Goal: Task Accomplishment & Management: Complete application form

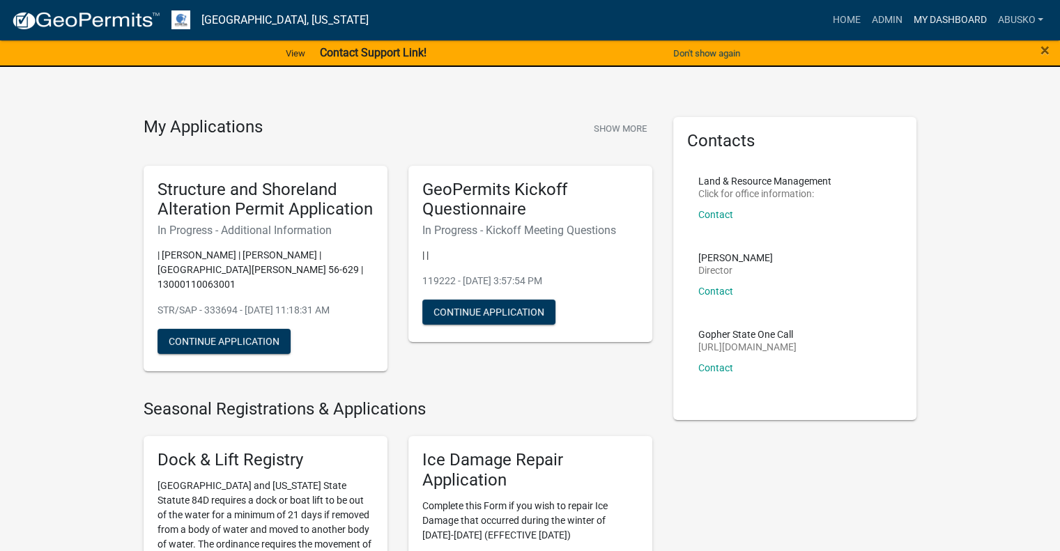
click at [935, 17] on link "My Dashboard" at bounding box center [949, 20] width 84 height 26
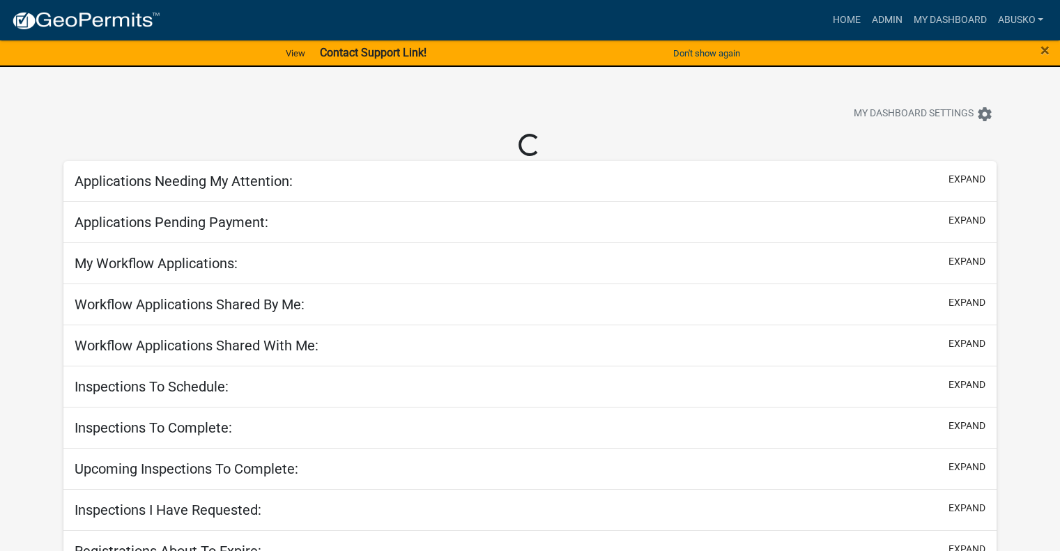
select select "1: 25"
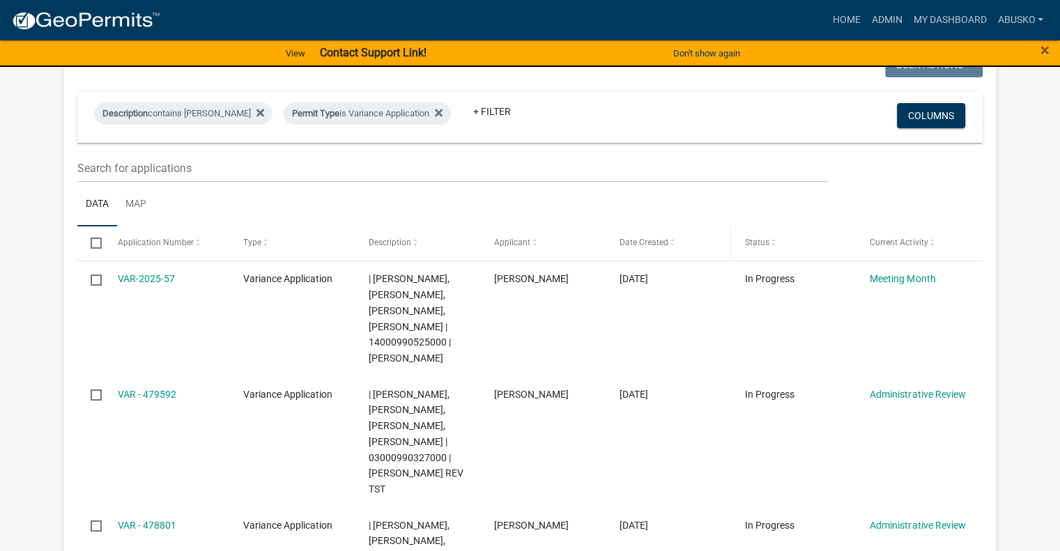
scroll to position [209, 0]
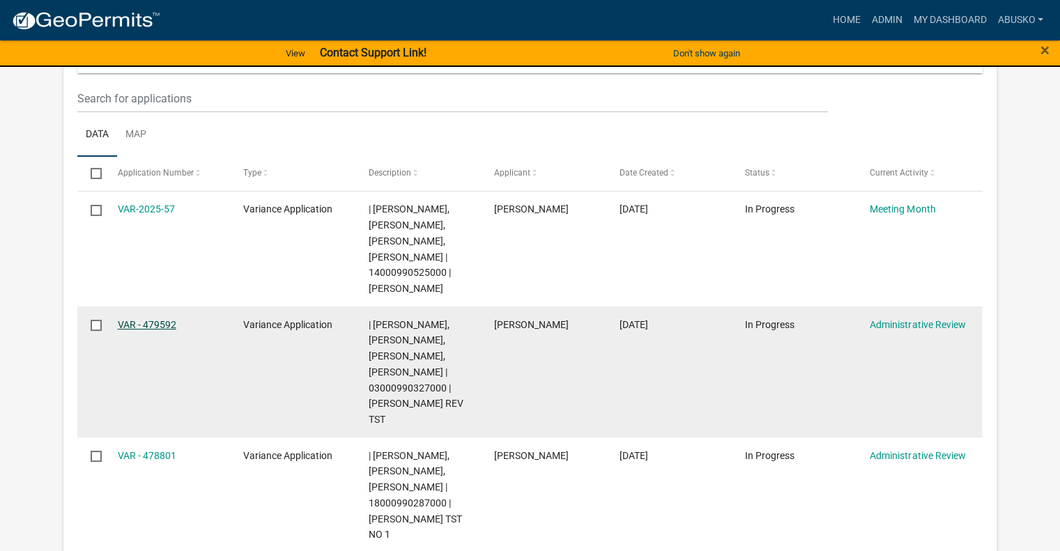
click at [149, 319] on link "VAR - 479592" at bounding box center [147, 324] width 59 height 11
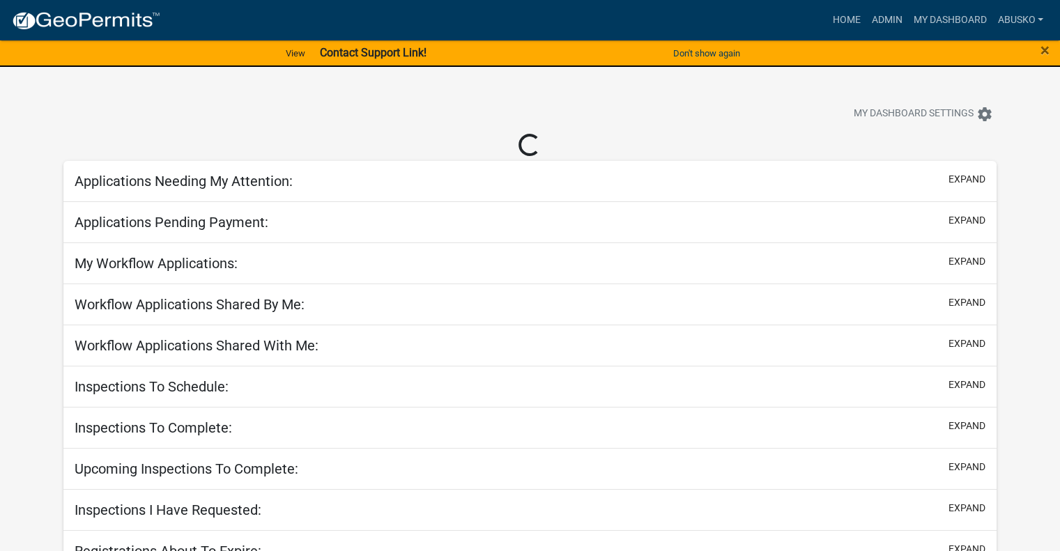
select select "1: 25"
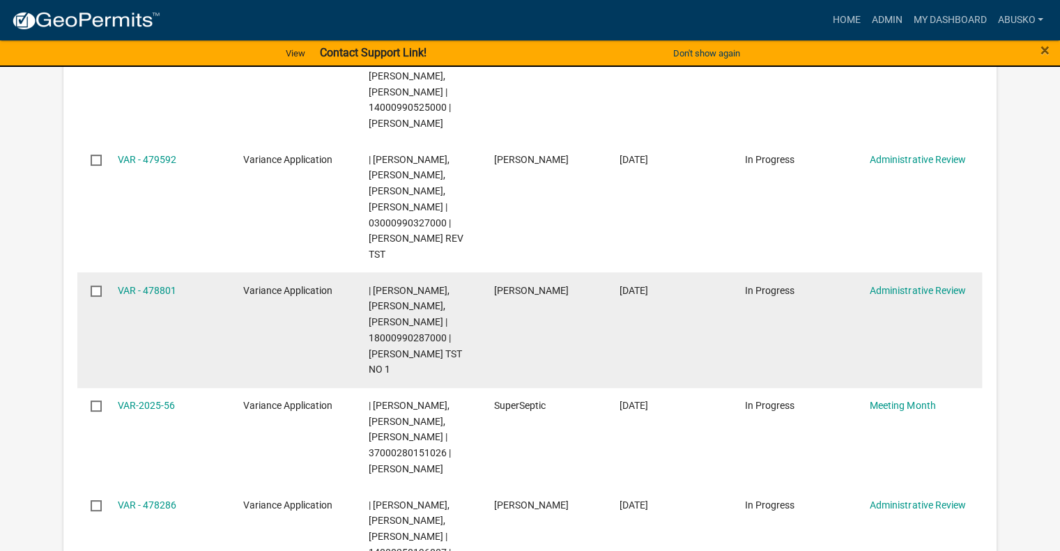
scroll to position [394, 0]
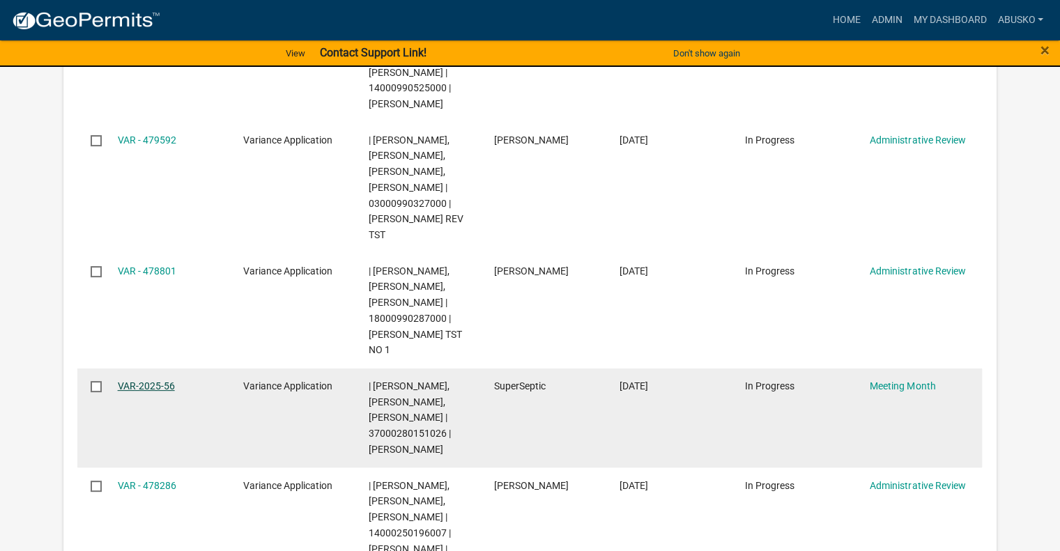
click at [135, 384] on link "VAR-2025-56" at bounding box center [146, 386] width 57 height 11
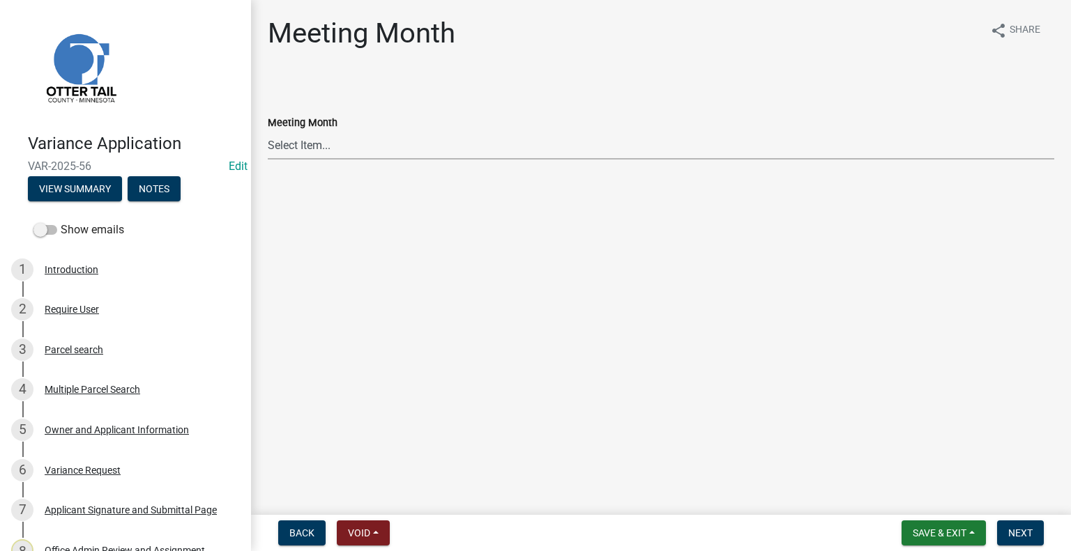
click at [322, 148] on select "Select Item... January Meeting February Meeting March Meeting April Meeting May…" at bounding box center [661, 145] width 786 height 29
click at [268, 131] on select "Select Item... January Meeting February Meeting March Meeting April Meeting May…" at bounding box center [661, 145] width 786 height 29
select select "eb9b723f-5575-4385-8d37-9f619e7e8fab"
click at [1016, 532] on span "Next" at bounding box center [1020, 533] width 24 height 11
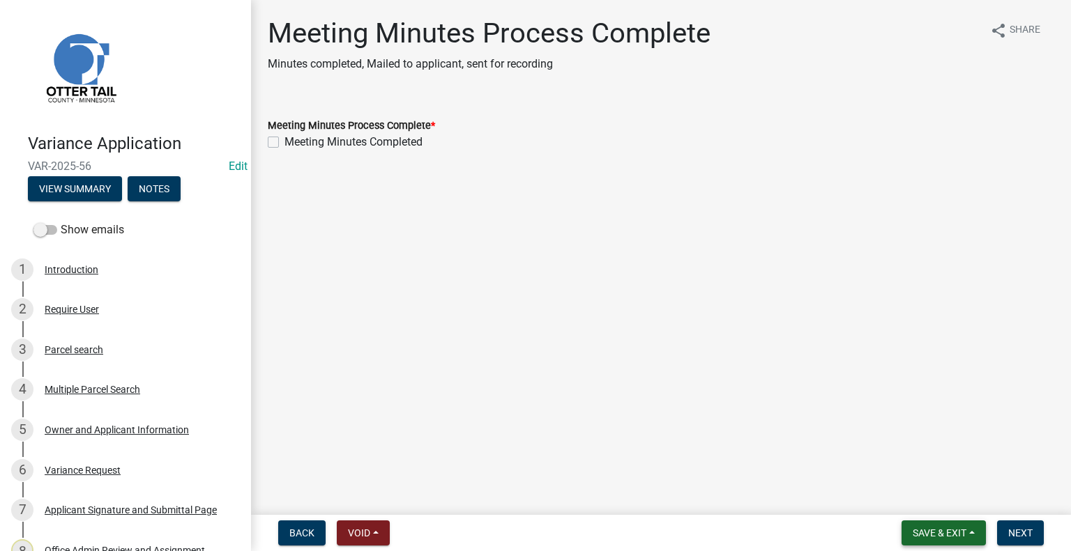
click at [937, 528] on span "Save & Exit" at bounding box center [939, 533] width 54 height 11
drag, startPoint x: 915, startPoint y: 503, endPoint x: 907, endPoint y: 500, distance: 7.9
click at [914, 502] on button "Save & Exit" at bounding box center [930, 496] width 112 height 33
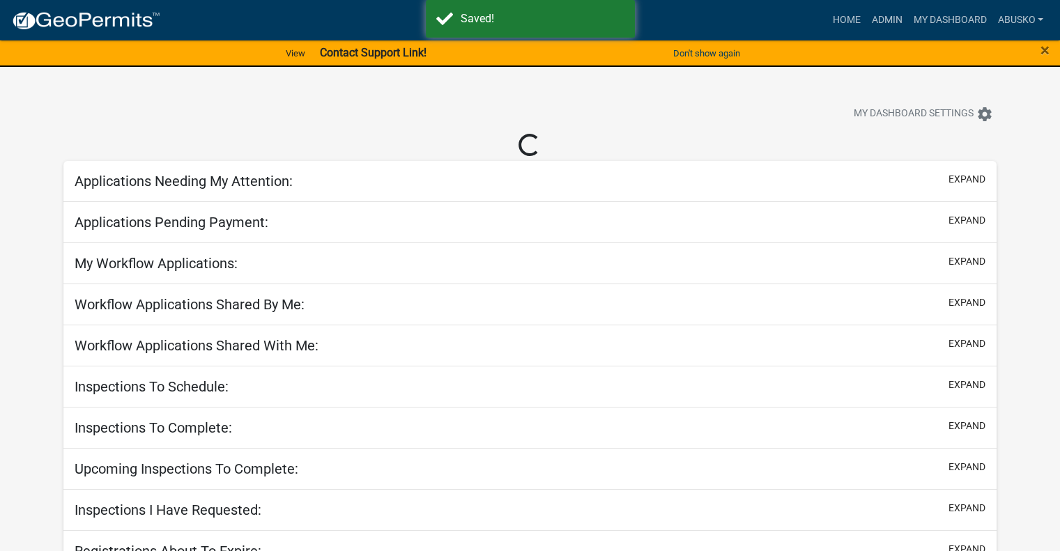
select select "1: 25"
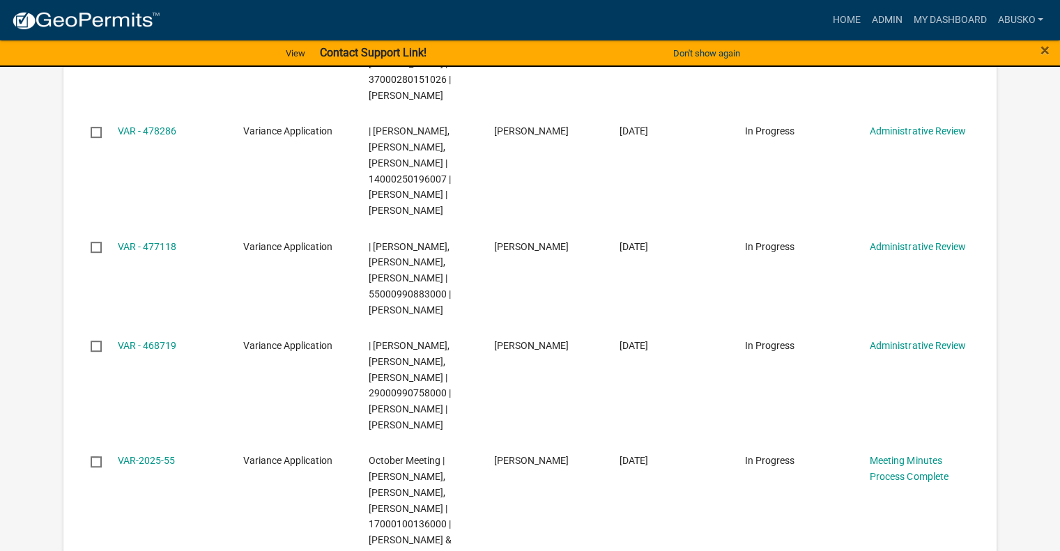
scroll to position [767, 0]
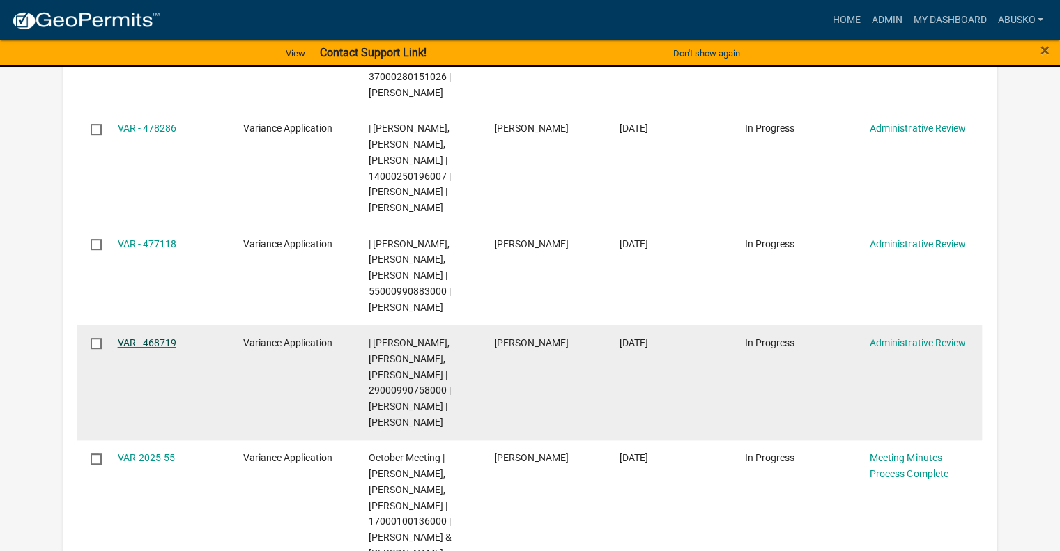
click at [162, 348] on link "VAR - 468719" at bounding box center [147, 342] width 59 height 11
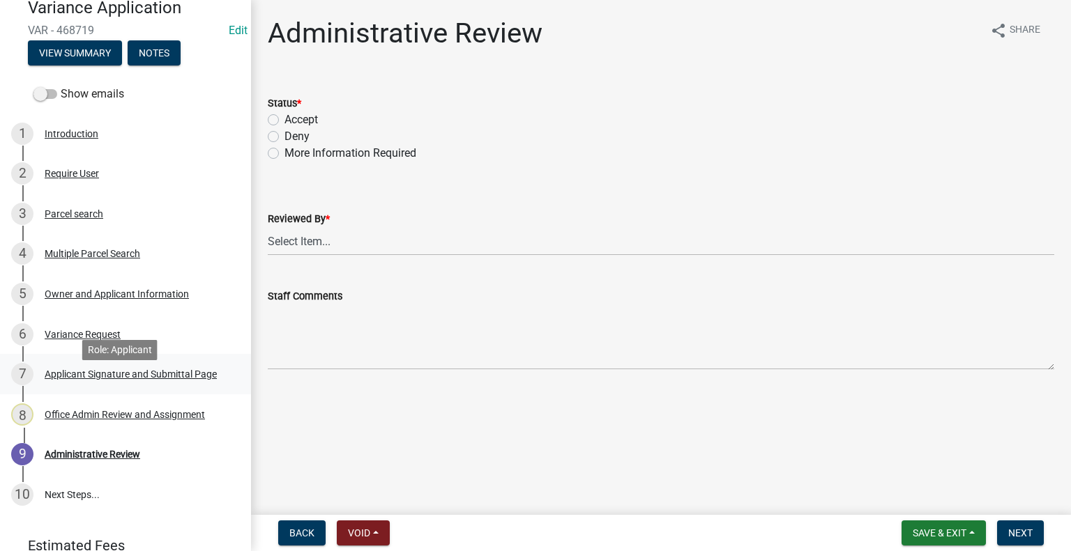
scroll to position [139, 0]
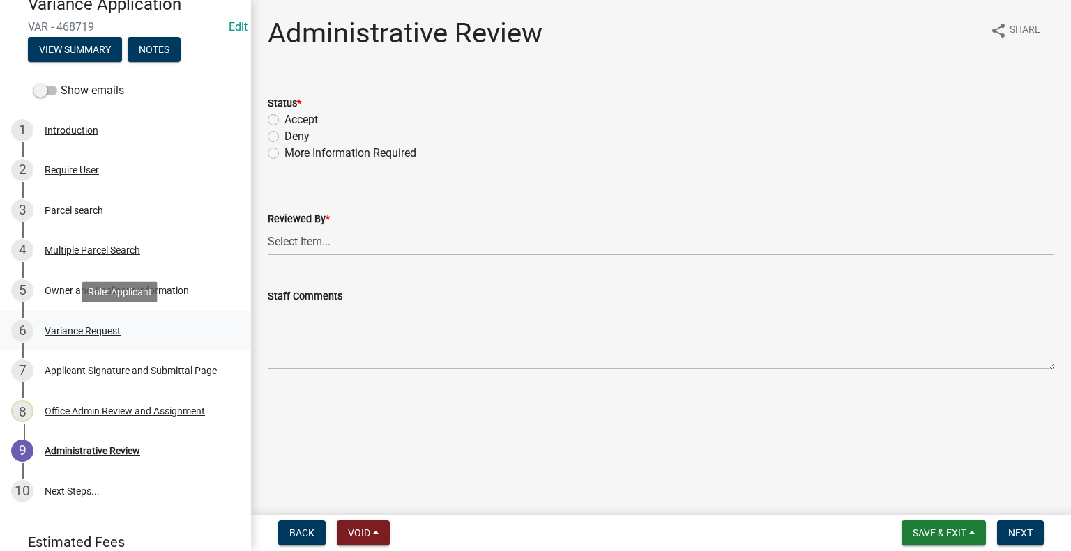
click at [98, 329] on div "Variance Request" at bounding box center [83, 331] width 76 height 10
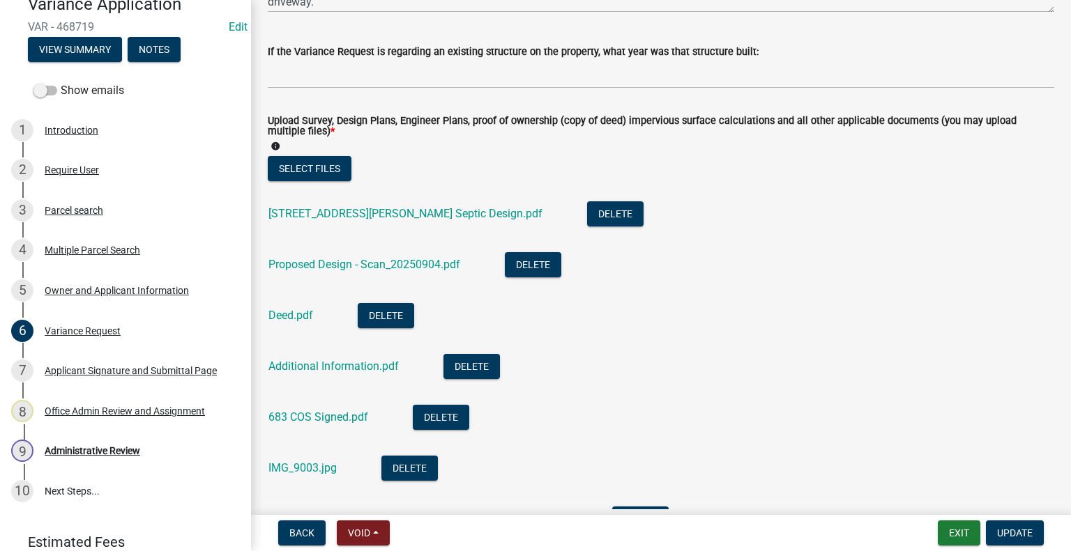
scroll to position [479, 0]
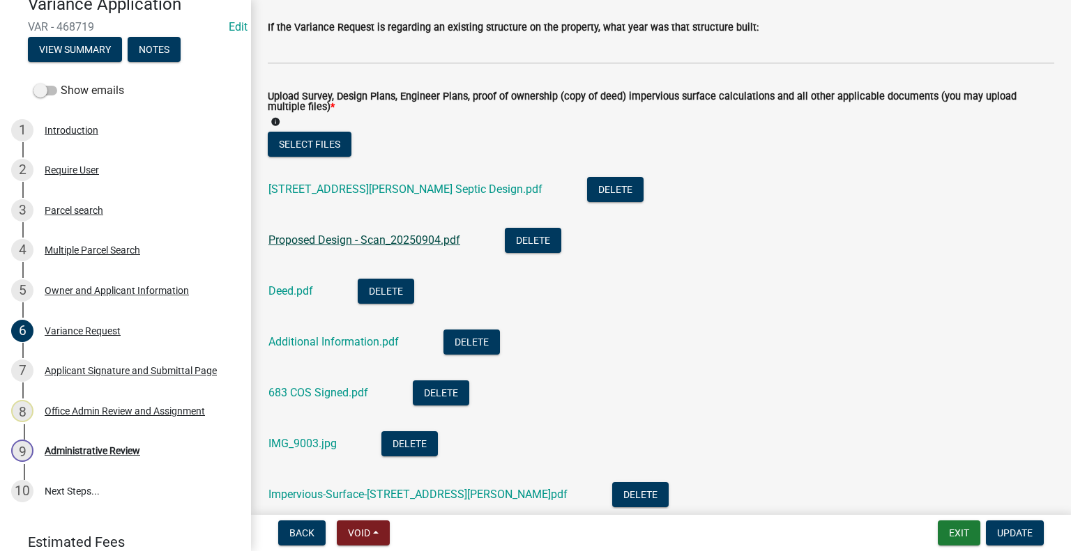
click at [382, 244] on link "Proposed Design - Scan_20250904.pdf" at bounding box center [364, 239] width 192 height 13
click at [332, 388] on link "683 COS Signed.pdf" at bounding box center [318, 392] width 100 height 13
click at [309, 445] on link "IMG_9003.jpg" at bounding box center [302, 443] width 68 height 13
click at [92, 290] on div "Owner and Applicant Information" at bounding box center [117, 291] width 144 height 10
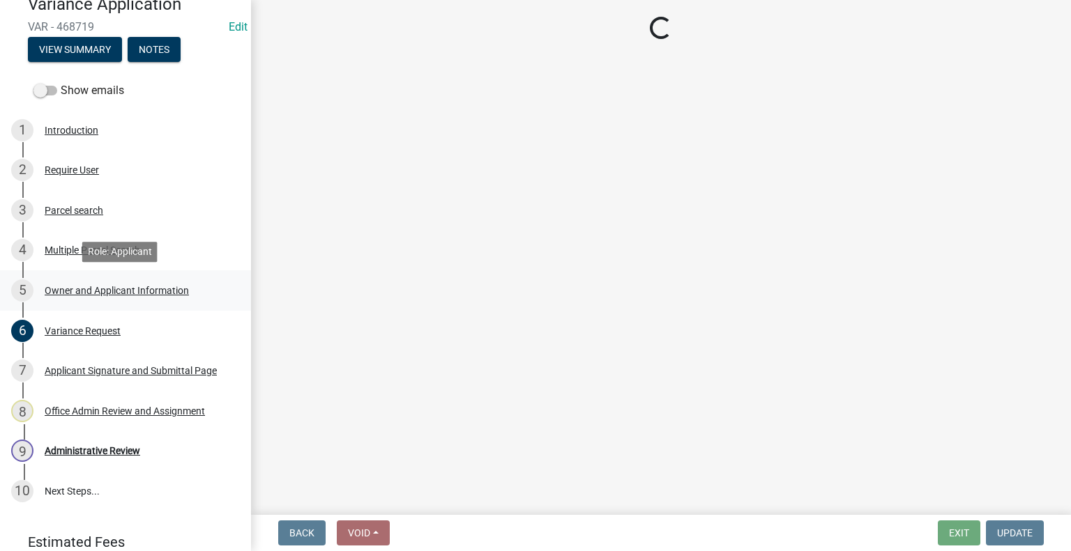
scroll to position [0, 0]
select select "4e1281d9-a122-458a-80e3-8ca1aefebfd7"
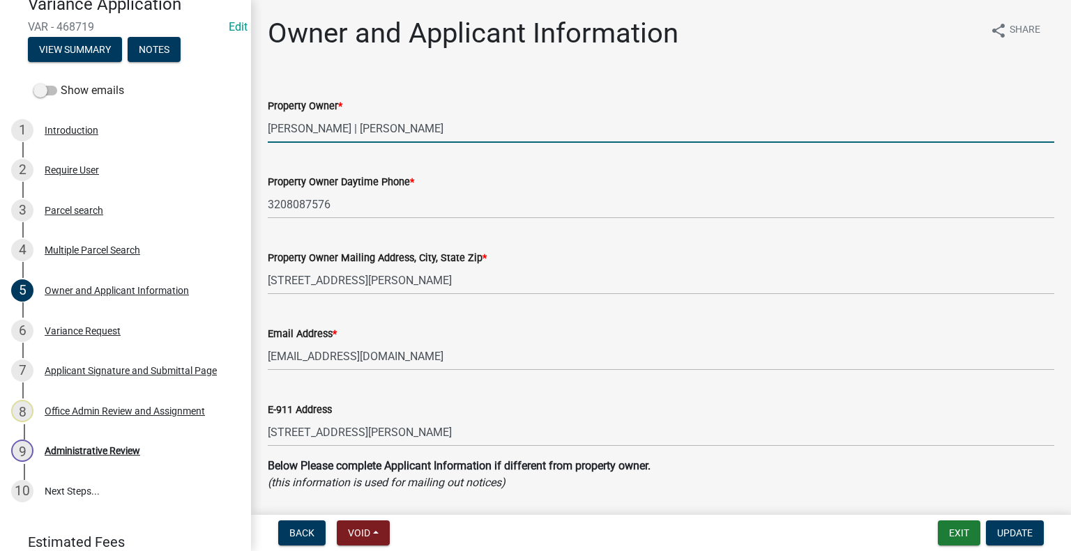
click at [365, 125] on input "[PERSON_NAME] | [PERSON_NAME]" at bounding box center [661, 128] width 786 height 29
type input "[PERSON_NAME] & [PERSON_NAME]"
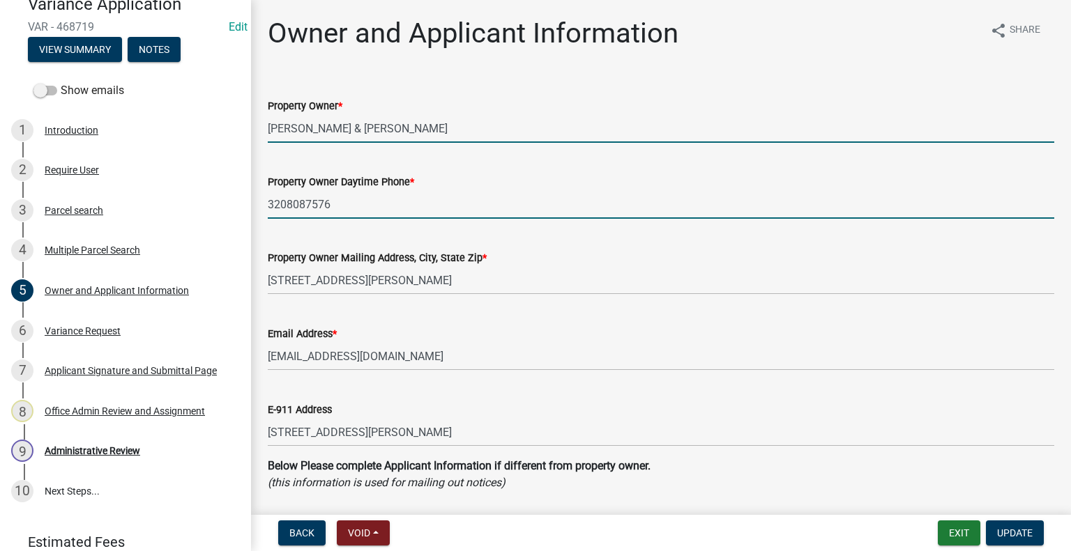
click at [286, 204] on input "3208087576" at bounding box center [661, 204] width 786 height 29
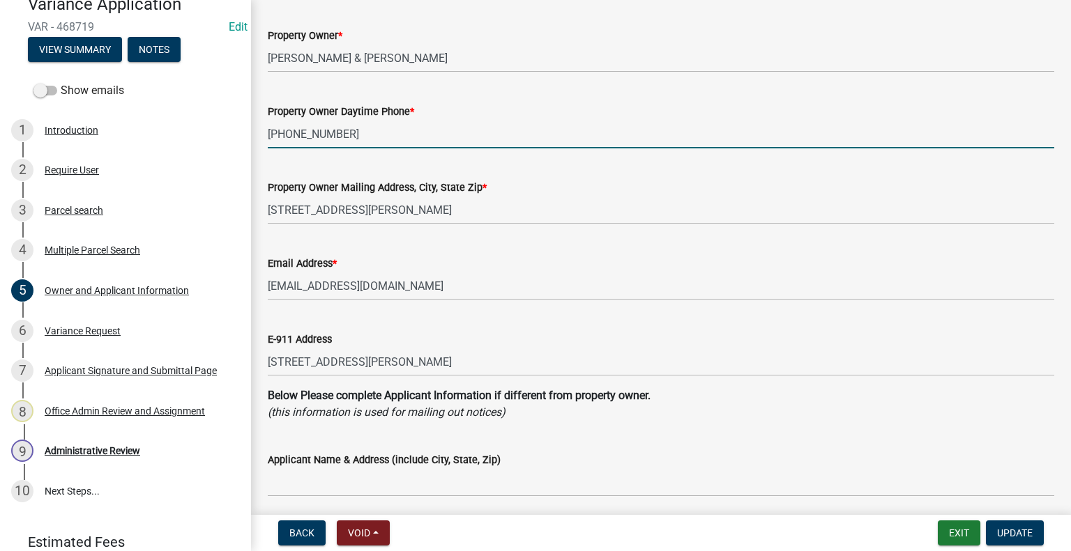
scroll to position [139, 0]
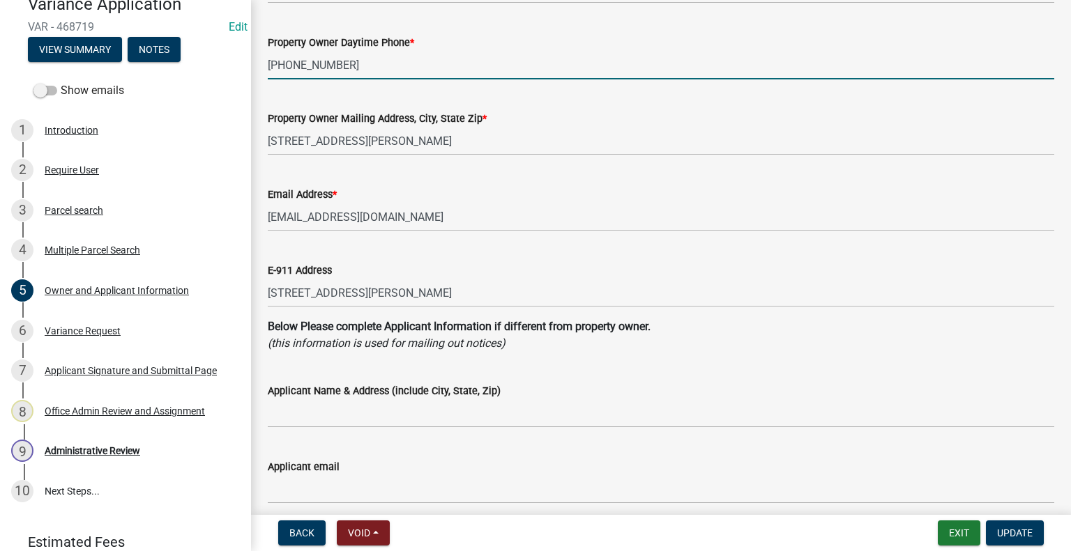
type input "[PHONE_NUMBER]"
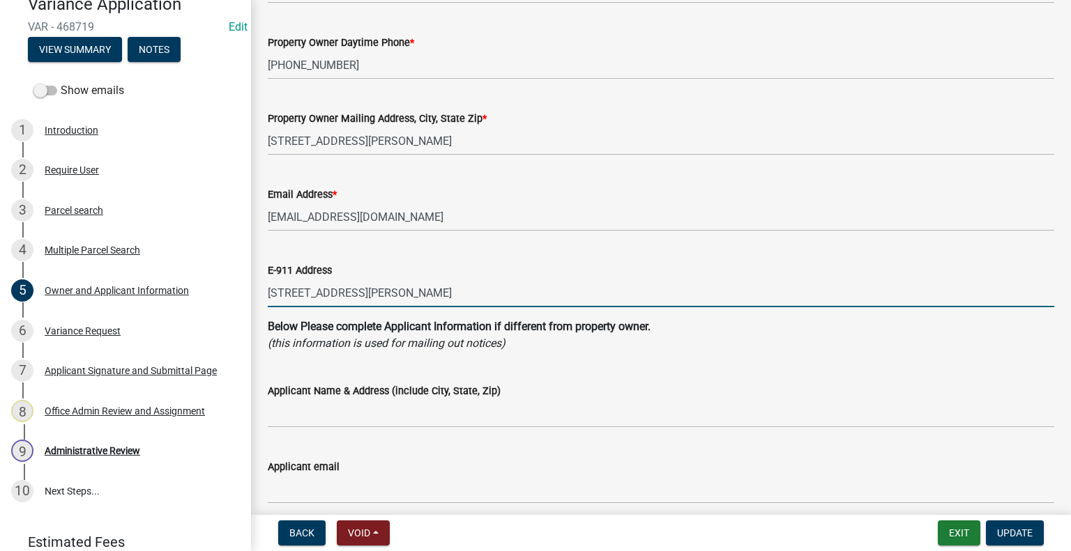
click at [402, 296] on input "[STREET_ADDRESS][PERSON_NAME]" at bounding box center [661, 293] width 786 height 29
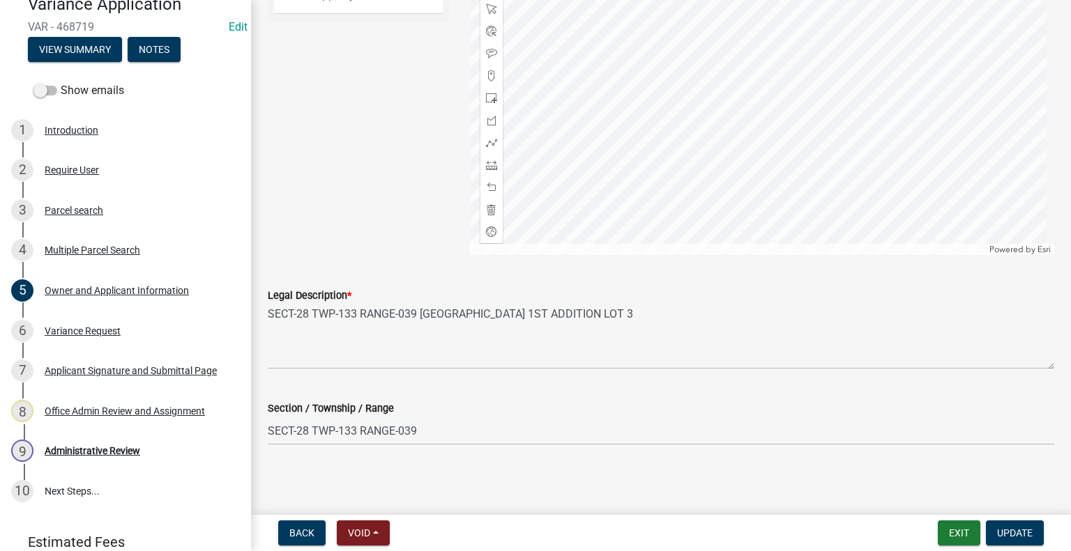
scroll to position [1356, 0]
type input "[STREET_ADDRESS][PERSON_NAME]"
click at [1007, 530] on span "Update" at bounding box center [1015, 533] width 36 height 11
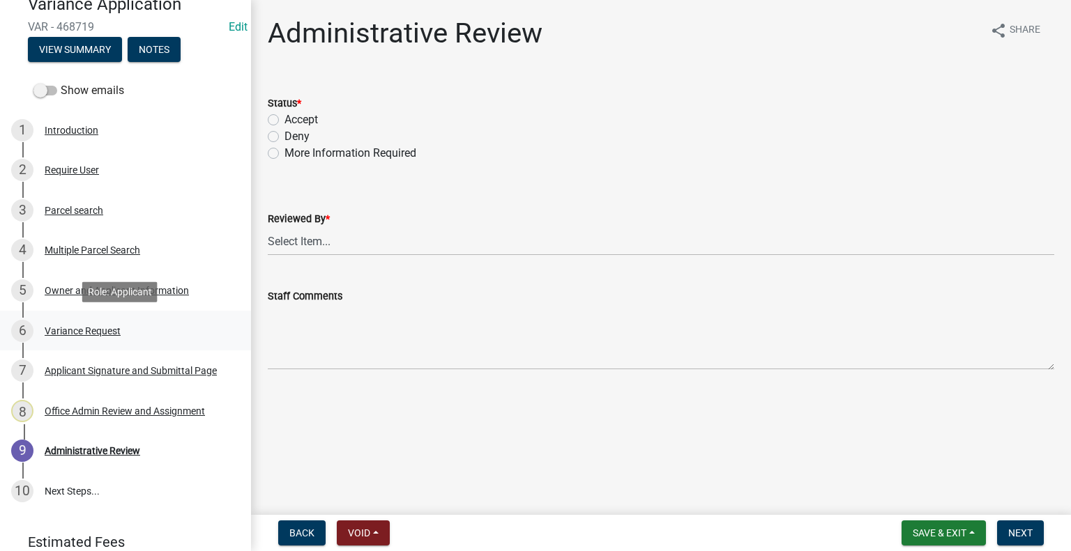
click at [110, 326] on div "Variance Request" at bounding box center [83, 331] width 76 height 10
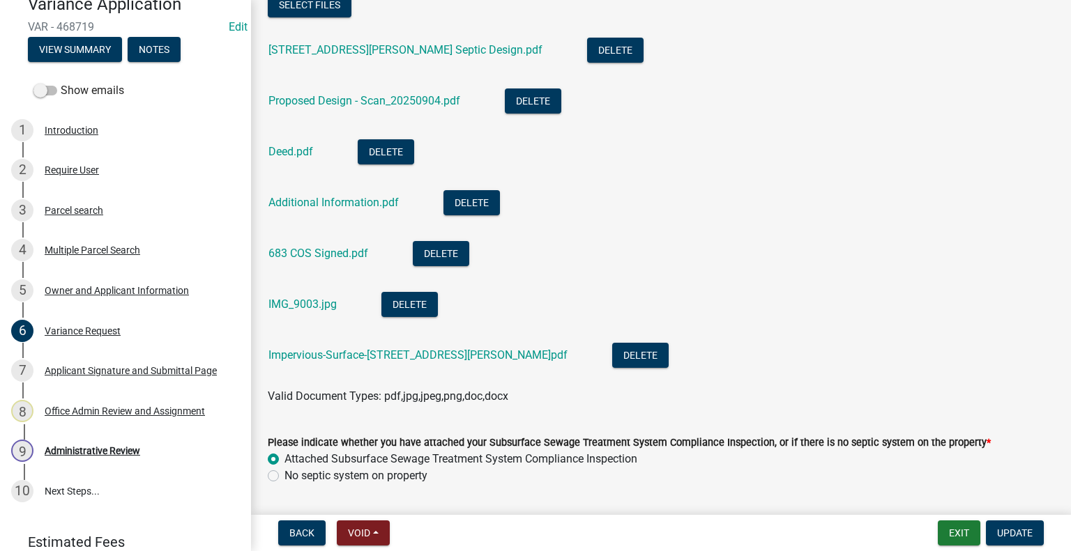
scroll to position [549, 0]
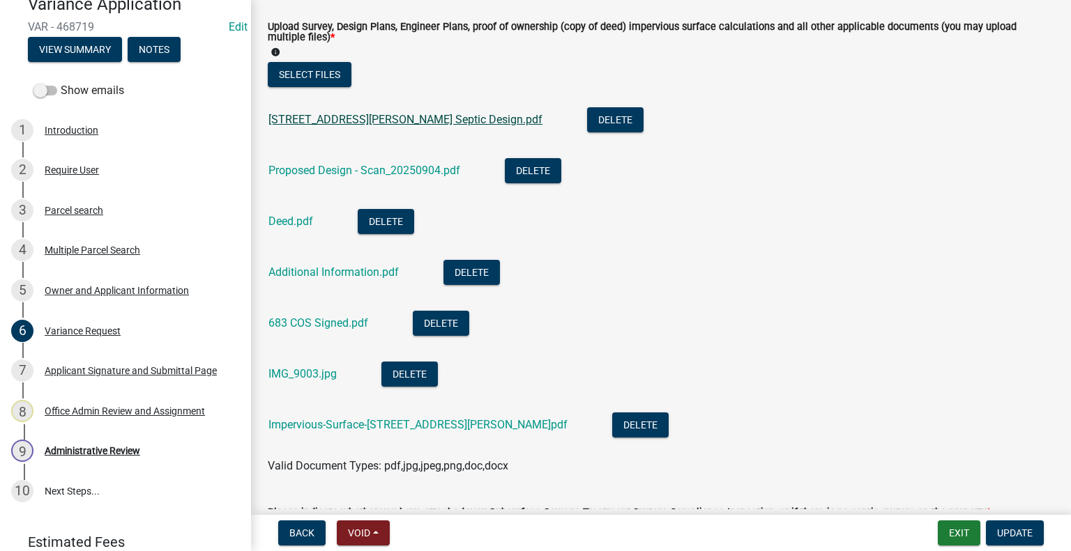
click at [335, 120] on link "[STREET_ADDRESS][PERSON_NAME] Septic Design.pdf" at bounding box center [405, 119] width 274 height 13
click at [355, 169] on link "Proposed Design - Scan_20250904.pdf" at bounding box center [364, 170] width 192 height 13
click at [285, 226] on link "Deed.pdf" at bounding box center [290, 221] width 45 height 13
click at [327, 275] on link "Additional Information.pdf" at bounding box center [333, 272] width 130 height 13
click at [316, 320] on link "683 COS Signed.pdf" at bounding box center [318, 322] width 100 height 13
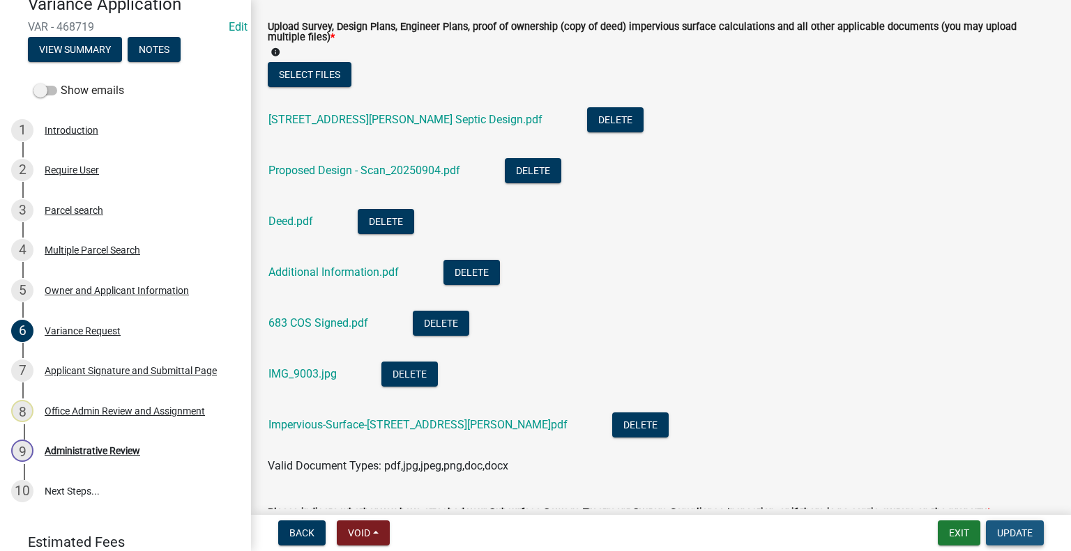
click at [1006, 540] on button "Update" at bounding box center [1015, 533] width 58 height 25
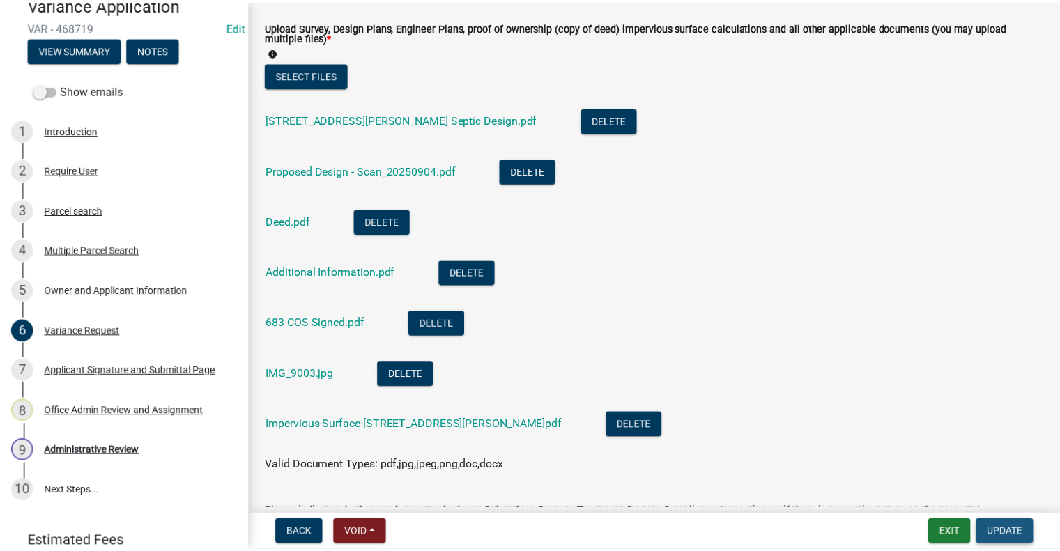
scroll to position [0, 0]
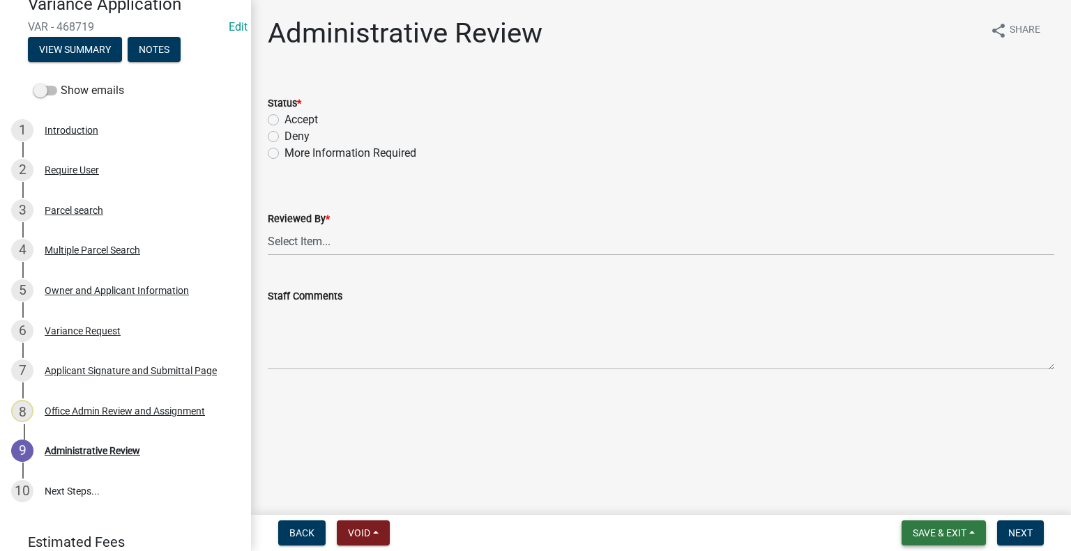
click at [936, 535] on span "Save & Exit" at bounding box center [939, 533] width 54 height 11
click at [935, 495] on button "Save & Exit" at bounding box center [930, 496] width 112 height 33
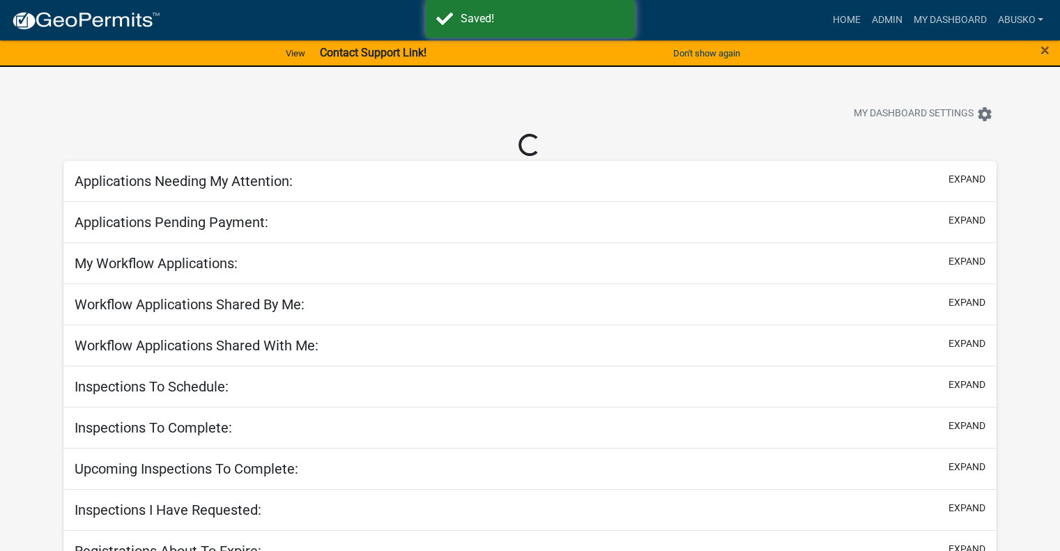
select select "1: 25"
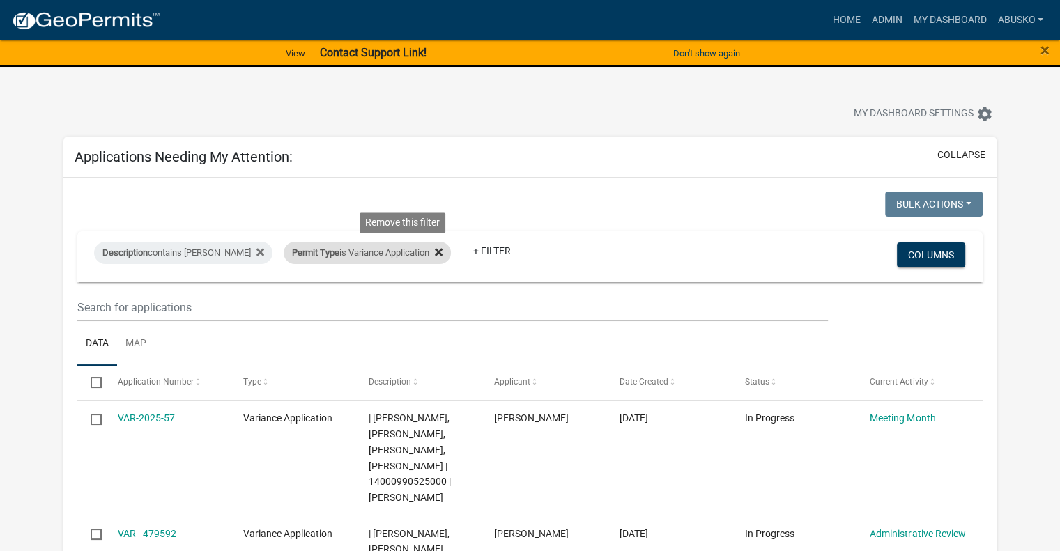
click at [435, 253] on icon at bounding box center [439, 252] width 8 height 8
click at [284, 259] on link "+ Filter" at bounding box center [314, 250] width 60 height 25
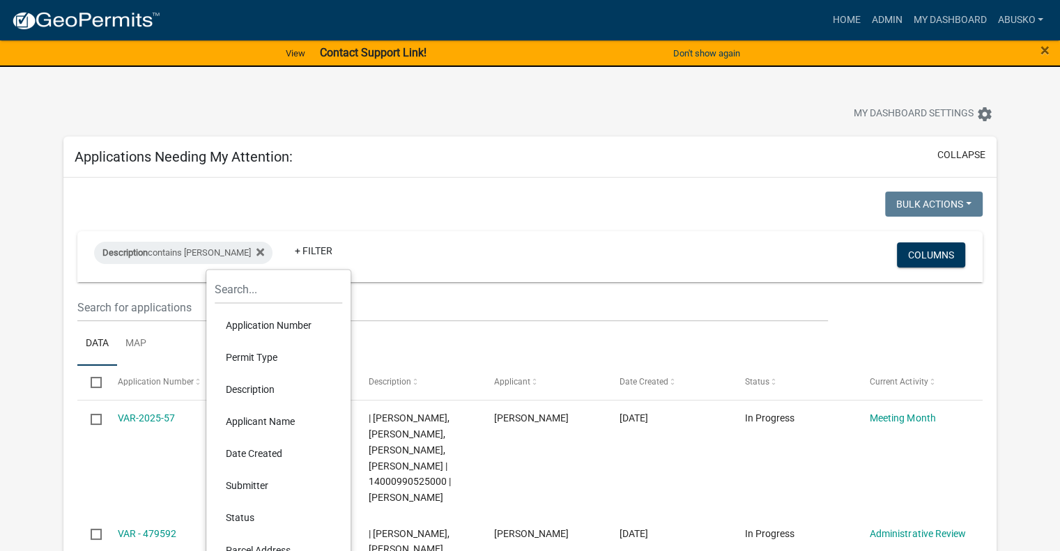
click at [251, 357] on li "Permit Type" at bounding box center [279, 358] width 128 height 32
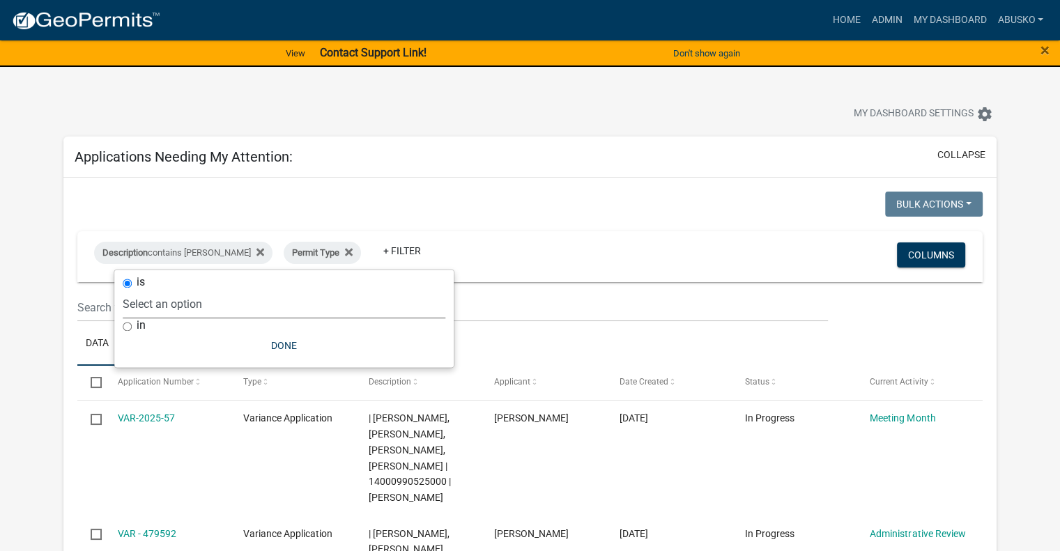
click at [213, 309] on select "Select an option Building Contractor / Excavators (Registration) Building Contr…" at bounding box center [284, 304] width 323 height 29
select select "3a4509af-2bc1-4f97-990c-7810b6d294fb"
click at [160, 290] on select "Select an option Building Contractor / Excavators (Registration) Building Contr…" at bounding box center [284, 304] width 323 height 29
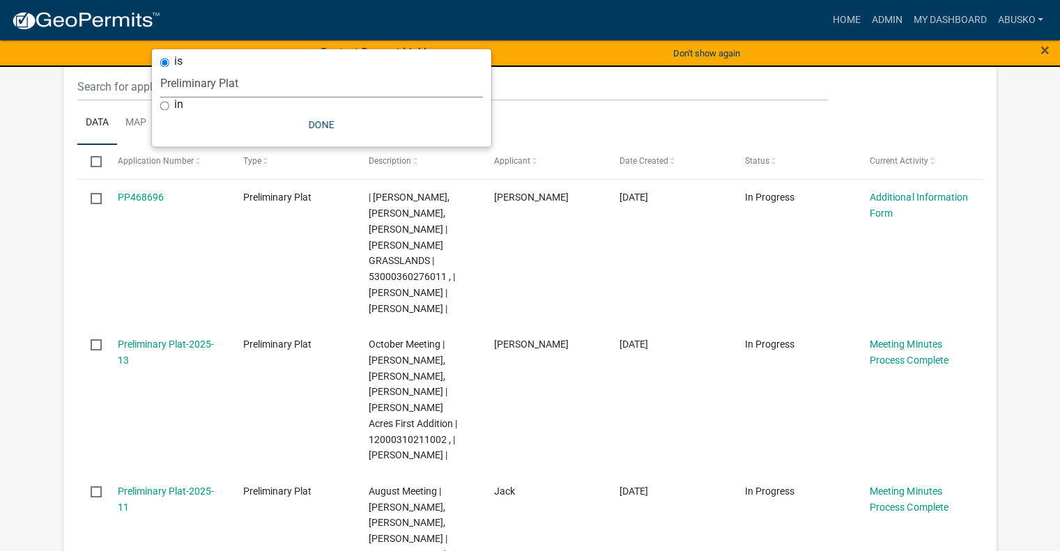
scroll to position [222, 0]
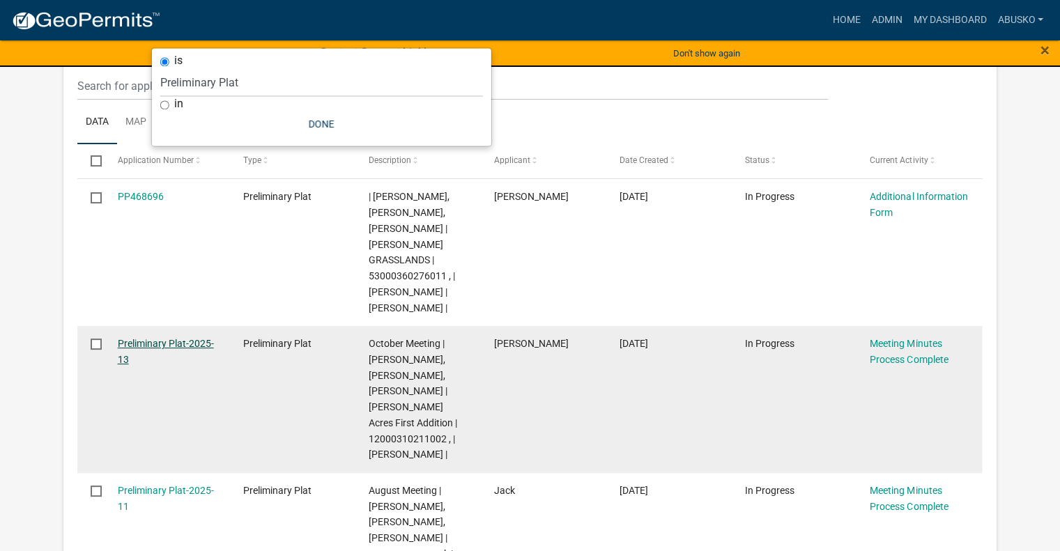
click at [180, 343] on link "Preliminary Plat-2025-13" at bounding box center [166, 351] width 96 height 27
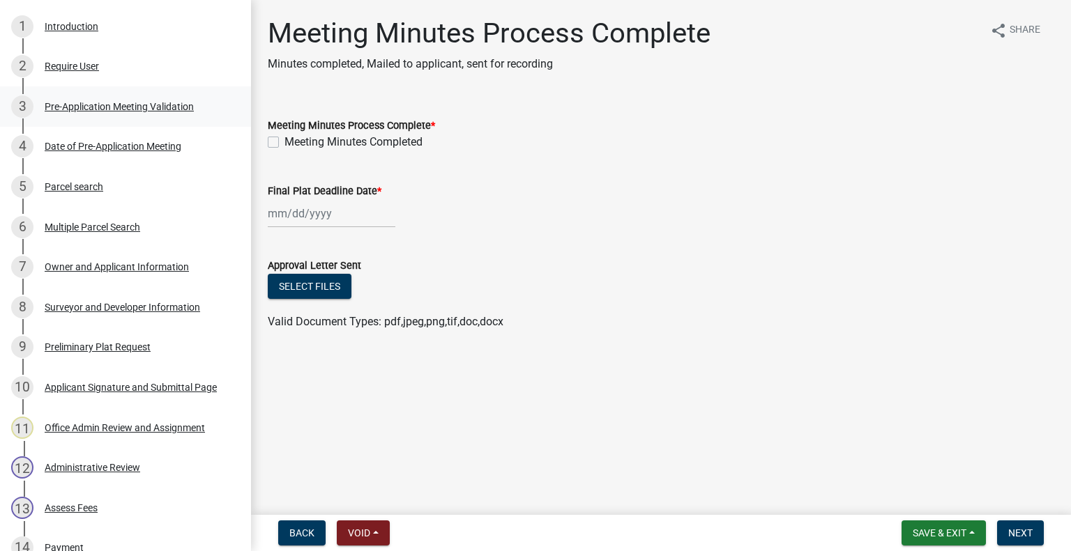
scroll to position [247, 0]
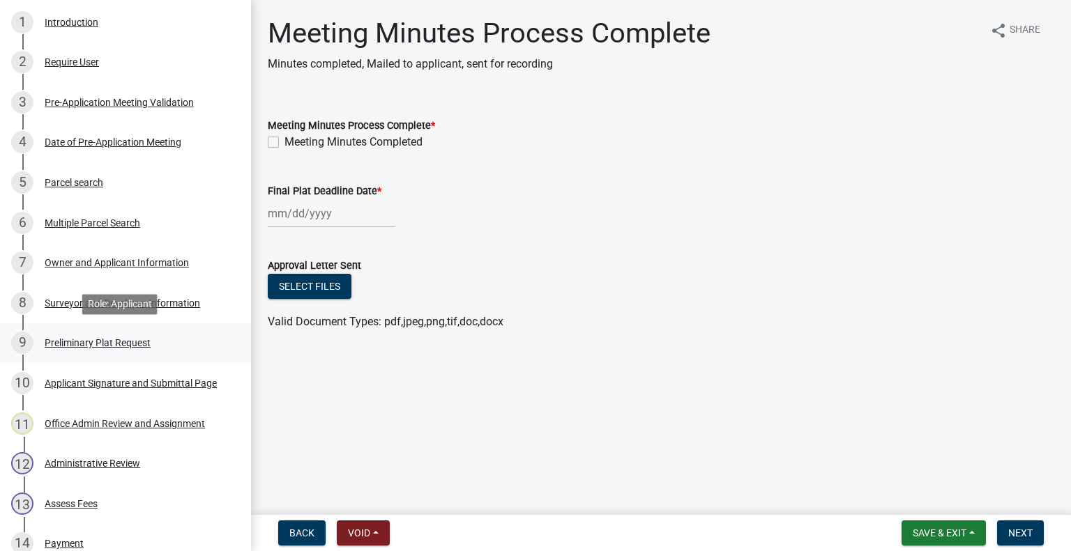
click at [95, 347] on div "Preliminary Plat Request" at bounding box center [98, 343] width 106 height 10
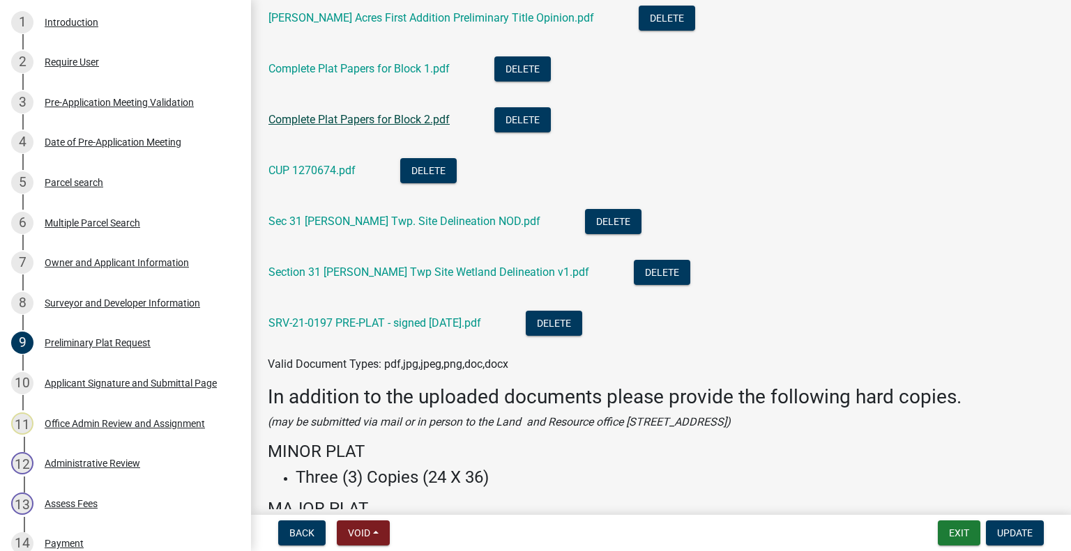
scroll to position [1059, 0]
click at [367, 318] on link "SRV-21-0197 PRE-PLAT - signed [DATE].pdf" at bounding box center [374, 322] width 213 height 13
